Goal: Task Accomplishment & Management: Manage account settings

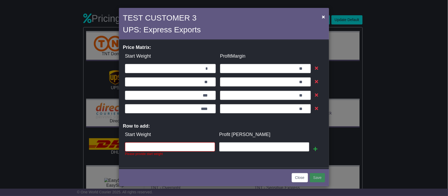
scroll to position [346, 0]
click at [325, 16] on button "×" at bounding box center [323, 16] width 8 height 11
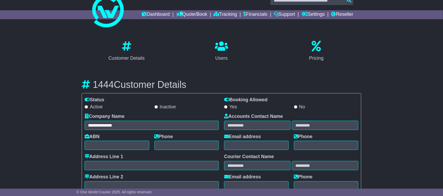
scroll to position [0, 0]
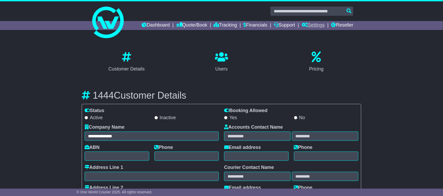
click at [312, 25] on link "Settings" at bounding box center [313, 25] width 23 height 9
click at [314, 32] on link "Settings" at bounding box center [323, 35] width 42 height 6
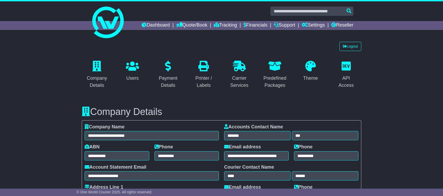
select select "**********"
select select "**"
select select "*"
click at [310, 71] on icon at bounding box center [310, 66] width 11 height 11
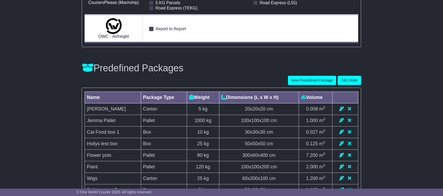
scroll to position [2770, 0]
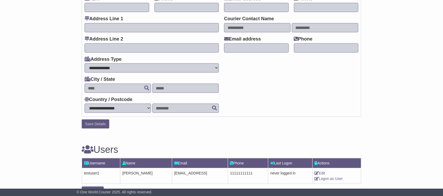
scroll to position [288, 0]
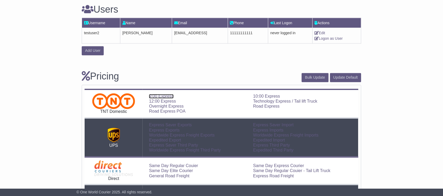
click at [154, 98] on link "9:00 Express" at bounding box center [161, 96] width 24 height 4
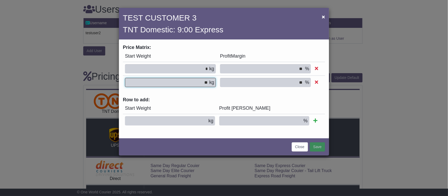
drag, startPoint x: 209, startPoint y: 81, endPoint x: 229, endPoint y: 79, distance: 20.0
click at [226, 80] on tr "** kg ** %" at bounding box center [224, 82] width 202 height 14
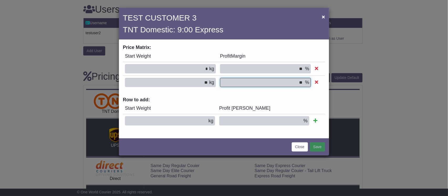
drag, startPoint x: 308, startPoint y: 80, endPoint x: 314, endPoint y: 87, distance: 9.1
click at [314, 87] on tr "** kg ** %" at bounding box center [224, 82] width 202 height 14
click at [314, 100] on div "Row to add: Start Weight Profit Margin kg %" at bounding box center [224, 112] width 202 height 31
click at [323, 14] on span "×" at bounding box center [323, 17] width 3 height 6
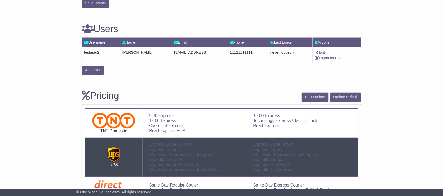
scroll to position [253, 0]
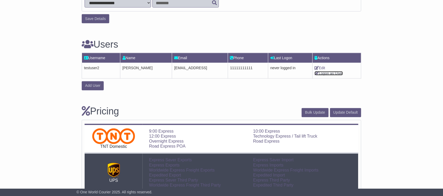
click at [322, 72] on link "Logon as User" at bounding box center [329, 73] width 28 height 4
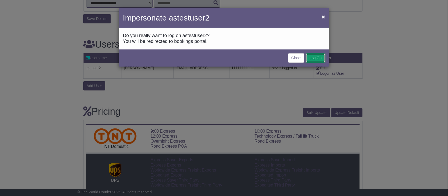
click at [318, 57] on button "Log On" at bounding box center [315, 57] width 19 height 9
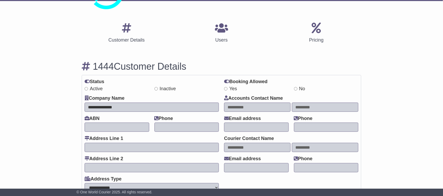
scroll to position [8, 0]
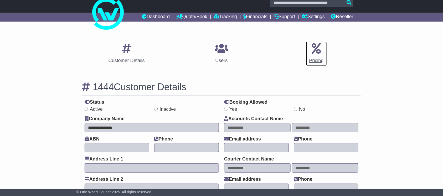
click at [314, 56] on link "Pricing" at bounding box center [316, 53] width 21 height 25
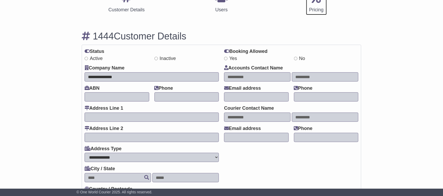
scroll to position [35, 0]
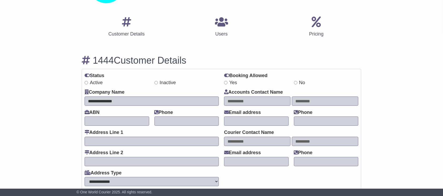
drag, startPoint x: 142, startPoint y: 99, endPoint x: 43, endPoint y: 99, distance: 99.0
